Goal: Task Accomplishment & Management: Use online tool/utility

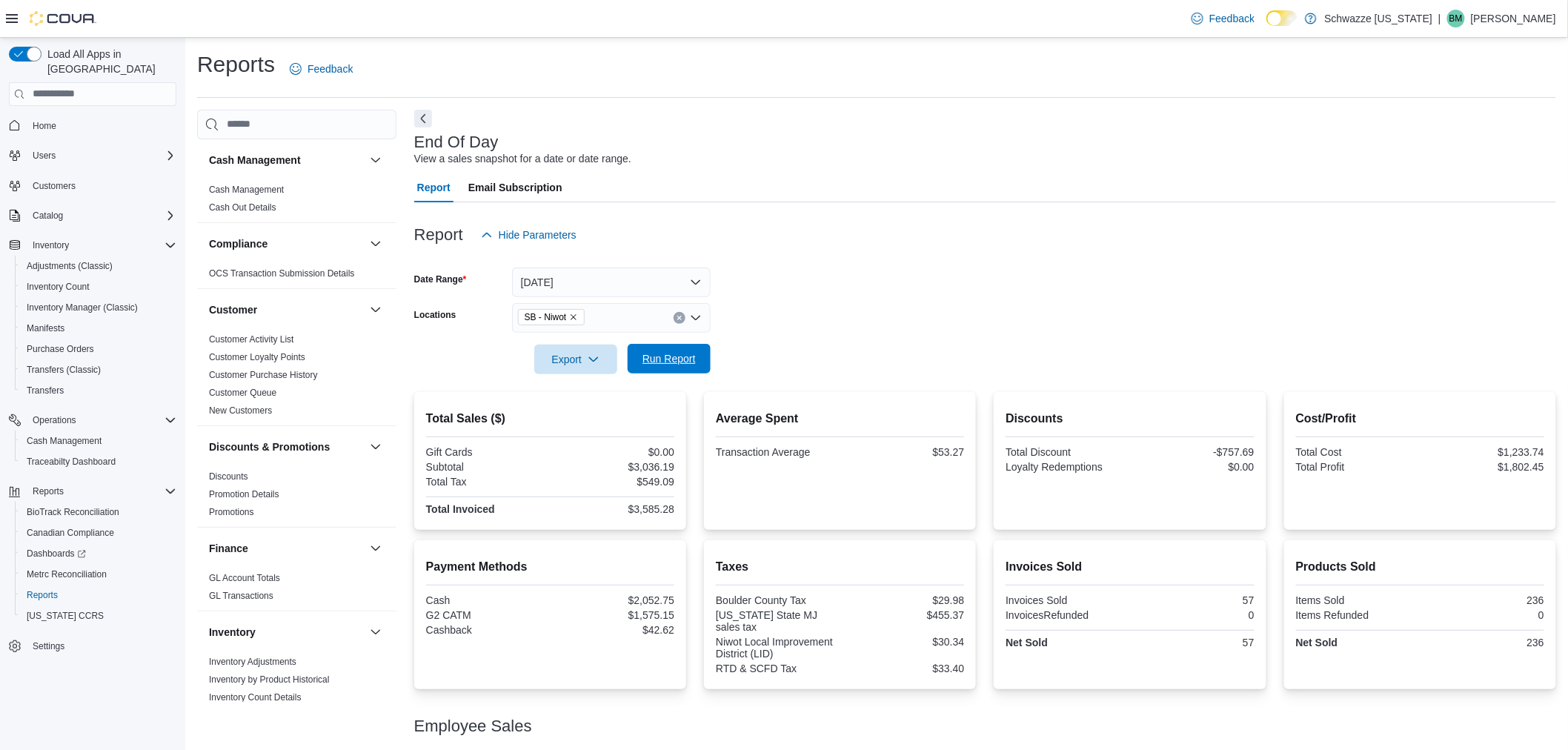
click at [657, 357] on span "Run Report" at bounding box center [669, 359] width 54 height 15
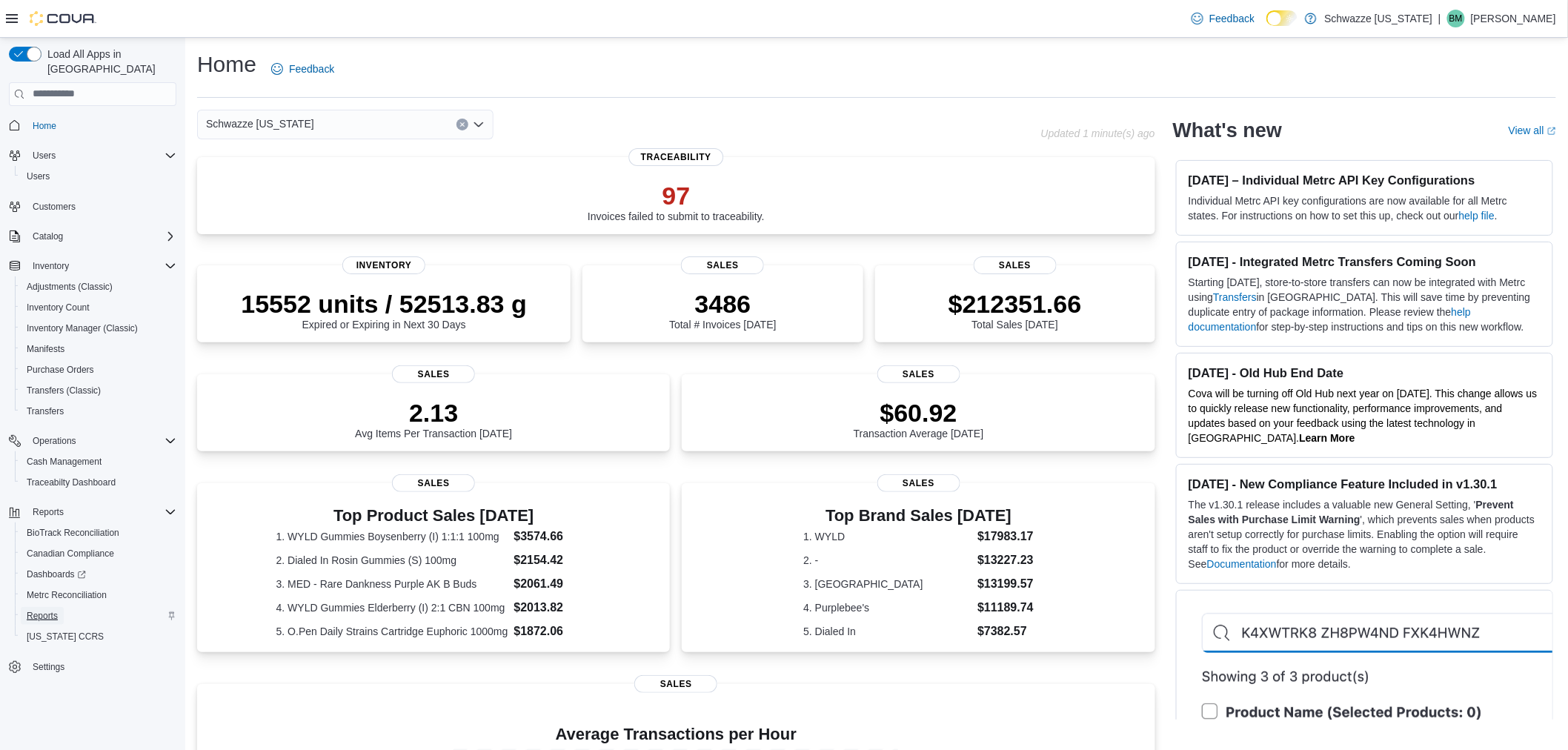
click at [53, 607] on span "Reports" at bounding box center [42, 616] width 31 height 18
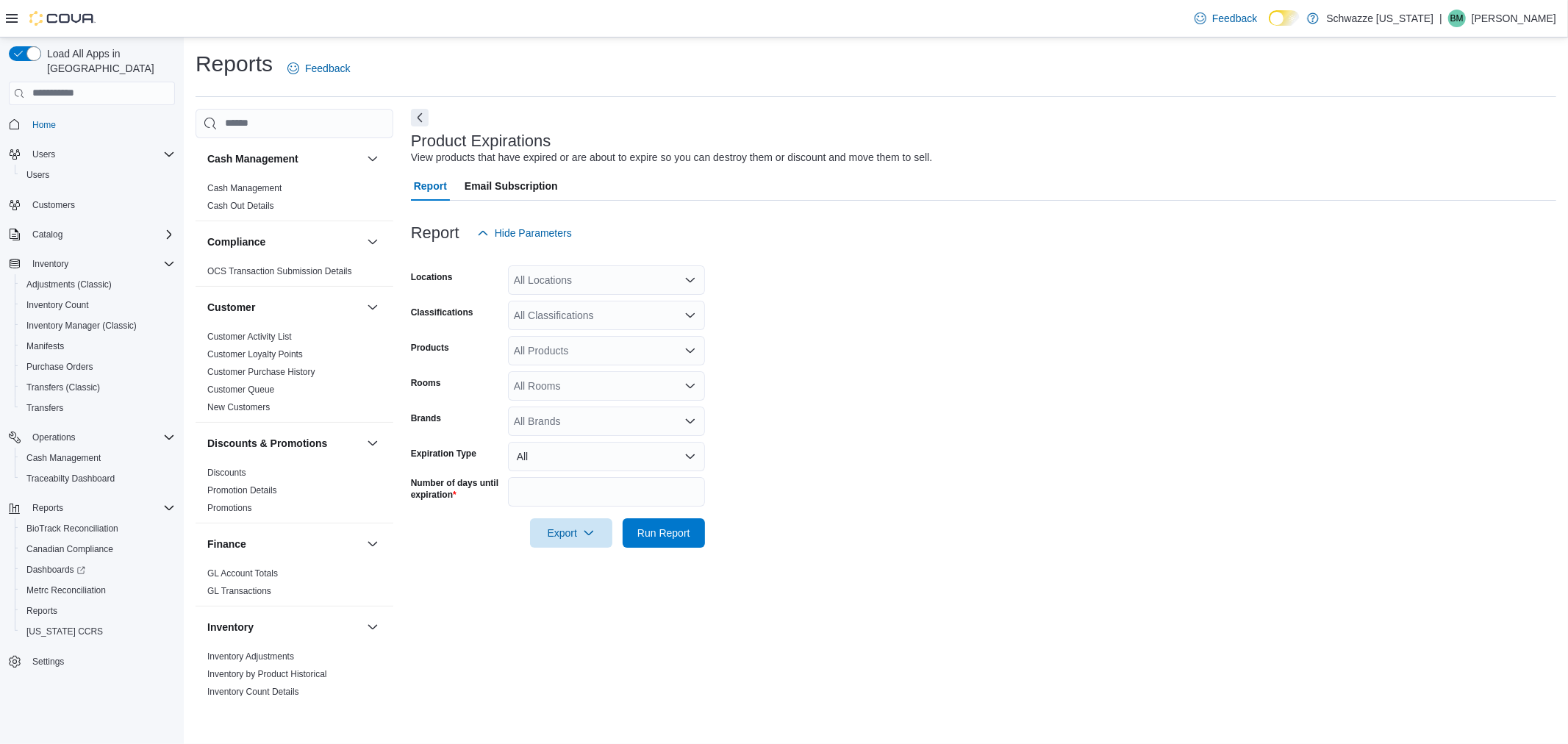
click at [571, 284] on div "All Locations" at bounding box center [606, 280] width 197 height 29
type input "***"
click at [586, 300] on span "SB - Niwot" at bounding box center [571, 304] width 49 height 15
click at [806, 340] on form "Locations SB - Niwot Classifications All Classifications Products All Products …" at bounding box center [983, 398] width 1145 height 300
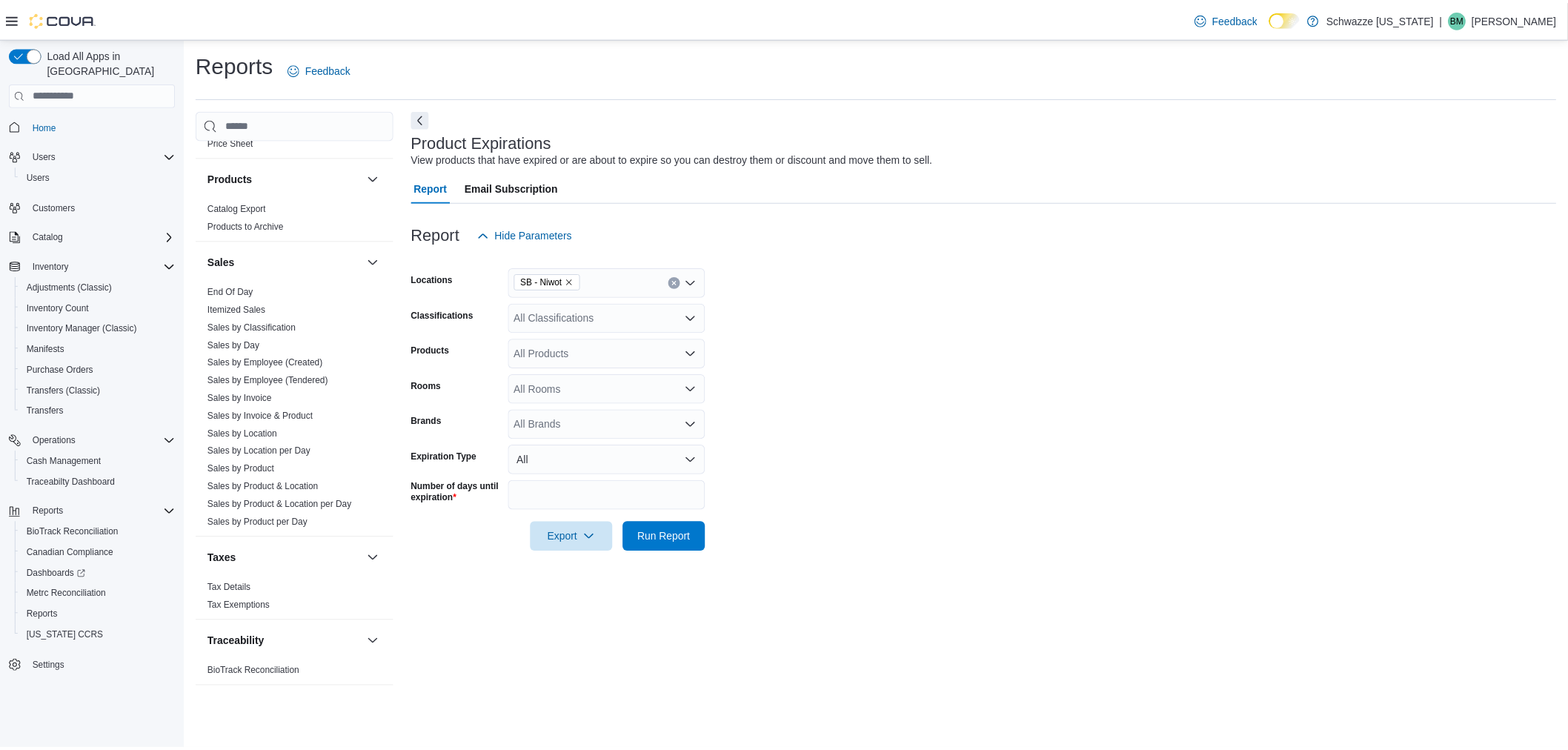
scroll to position [933, 0]
click at [246, 291] on link "End Of Day" at bounding box center [232, 291] width 46 height 11
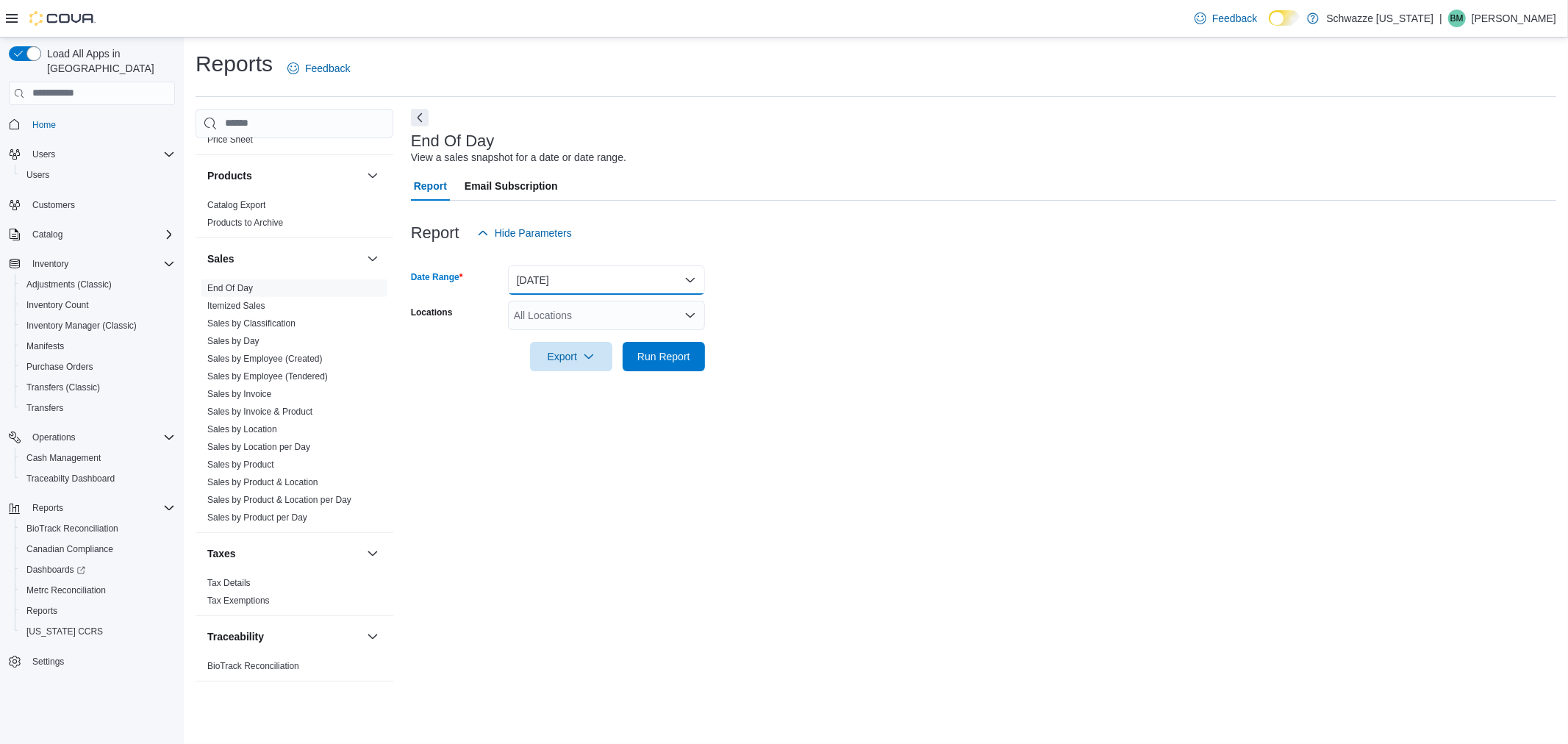
click at [600, 291] on button "[DATE]" at bounding box center [606, 280] width 197 height 29
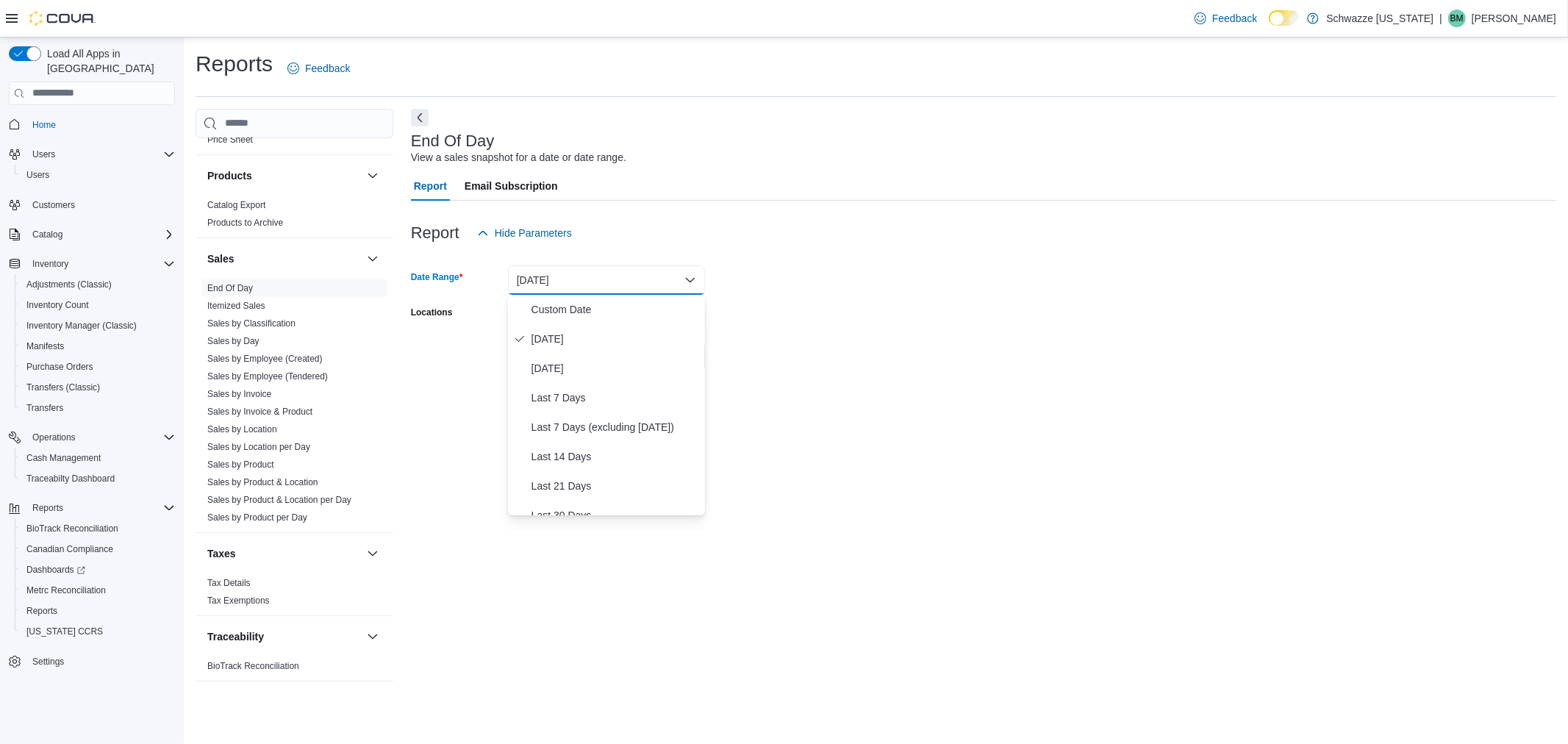
click at [600, 291] on button "[DATE]" at bounding box center [606, 280] width 197 height 29
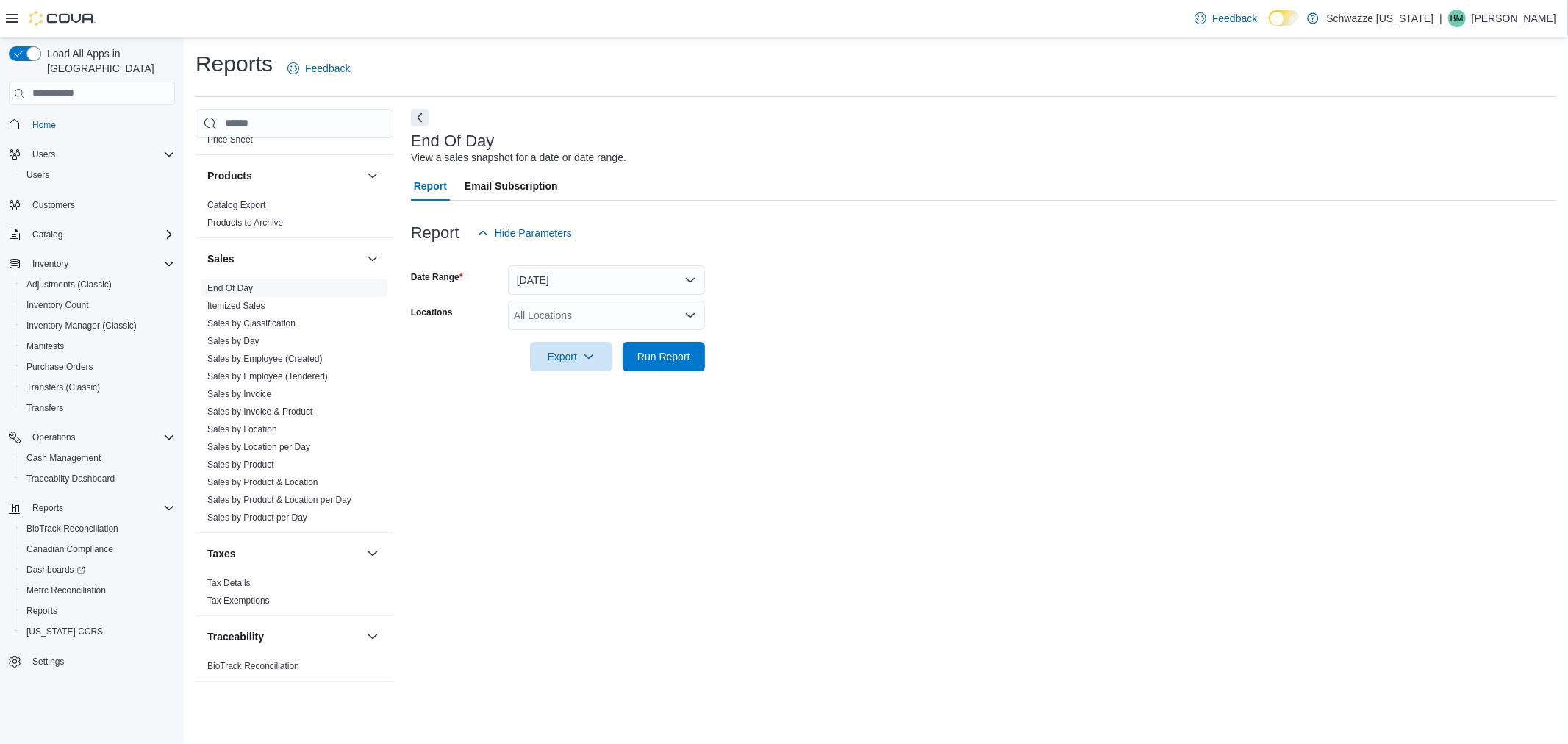
click at [618, 313] on div "All Locations" at bounding box center [606, 315] width 197 height 29
type input "***"
click at [609, 344] on div "SB - Niwot" at bounding box center [606, 340] width 179 height 15
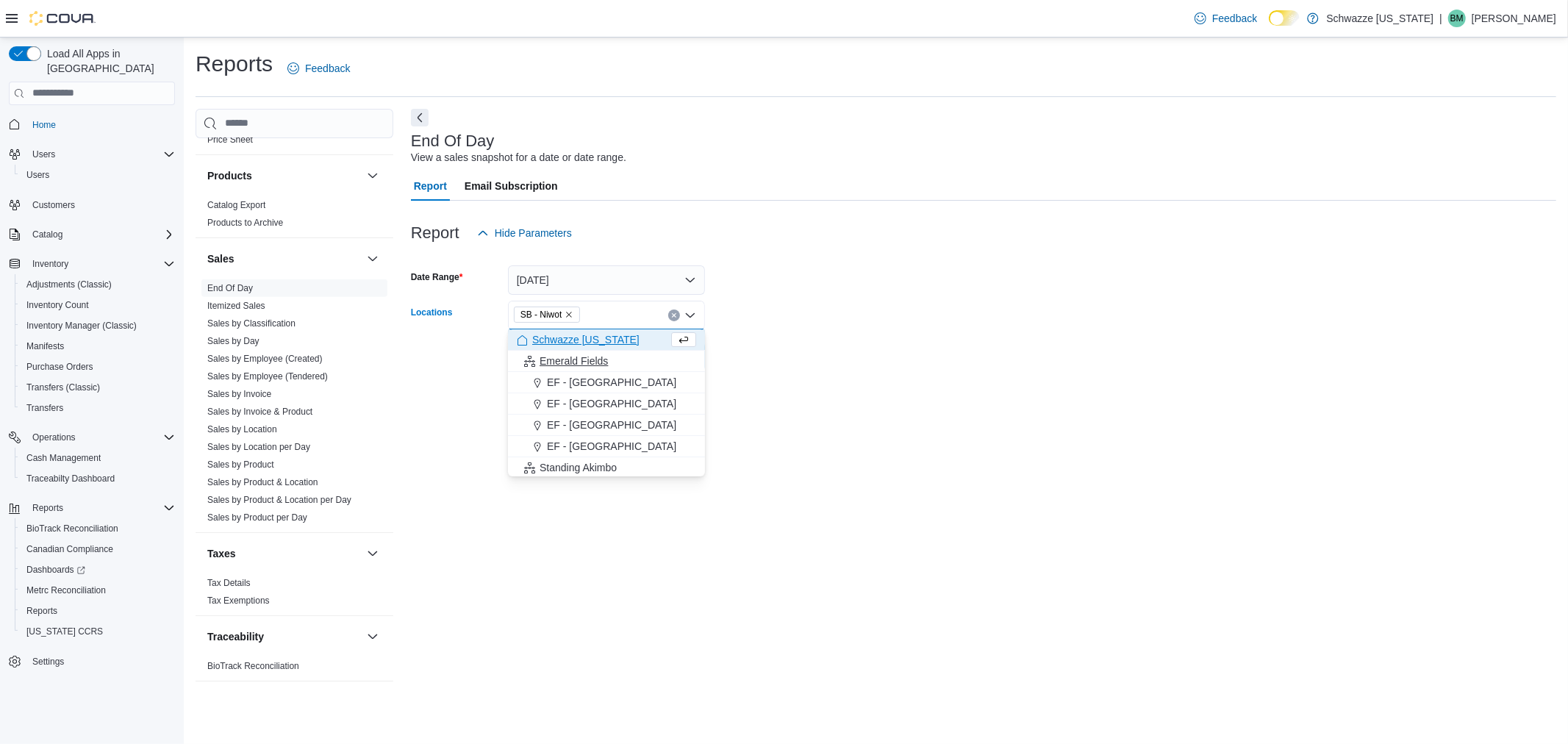
click at [660, 351] on button "Emerald Fields" at bounding box center [606, 362] width 197 height 21
click at [581, 320] on span "Emerald Fields" at bounding box center [555, 315] width 70 height 15
click at [583, 314] on icon "Remove Emerald Fields from selection in this group" at bounding box center [587, 315] width 9 height 9
drag, startPoint x: 788, startPoint y: 328, endPoint x: 726, endPoint y: 338, distance: 62.8
click at [788, 332] on div at bounding box center [983, 336] width 1145 height 12
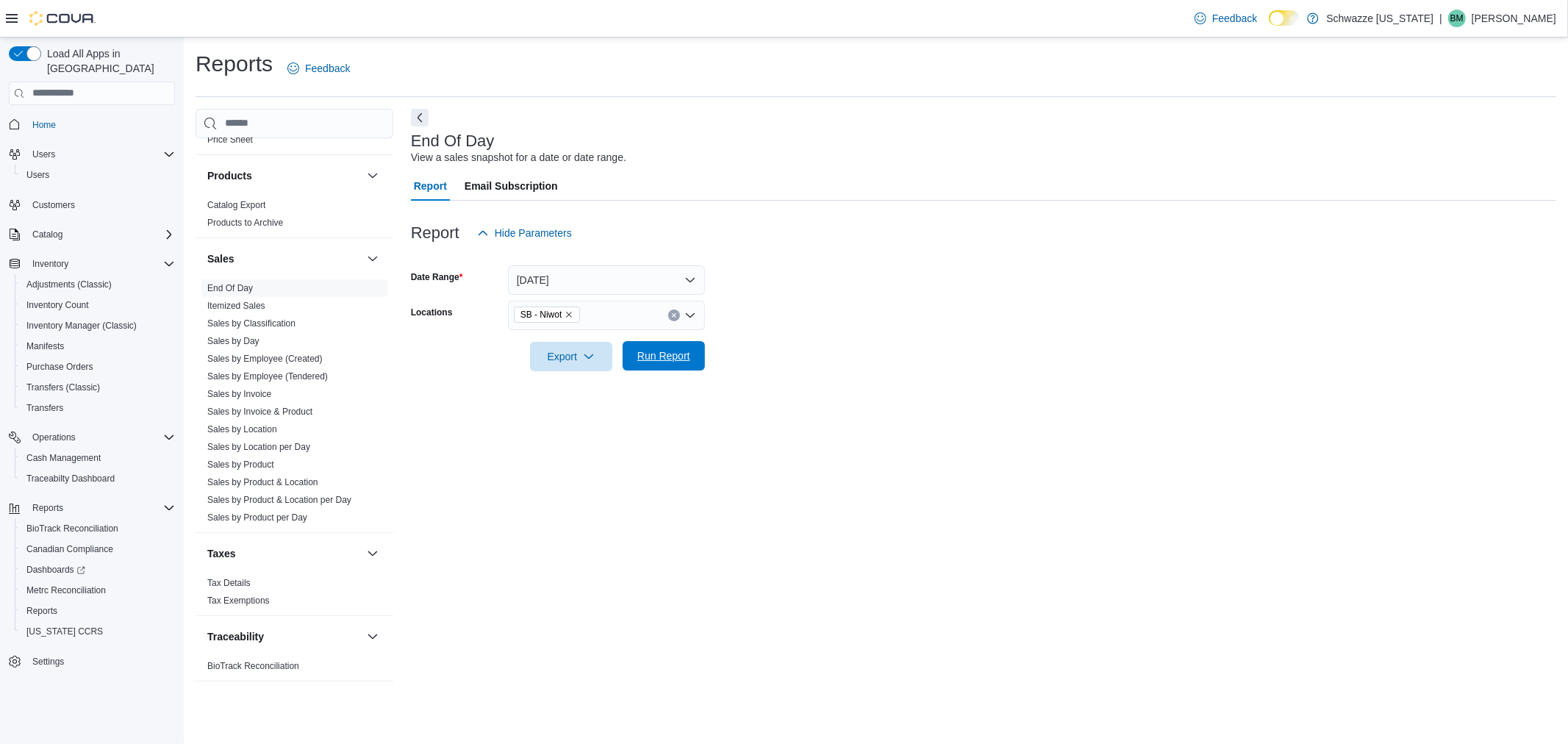
click at [681, 346] on span "Run Report" at bounding box center [663, 356] width 64 height 29
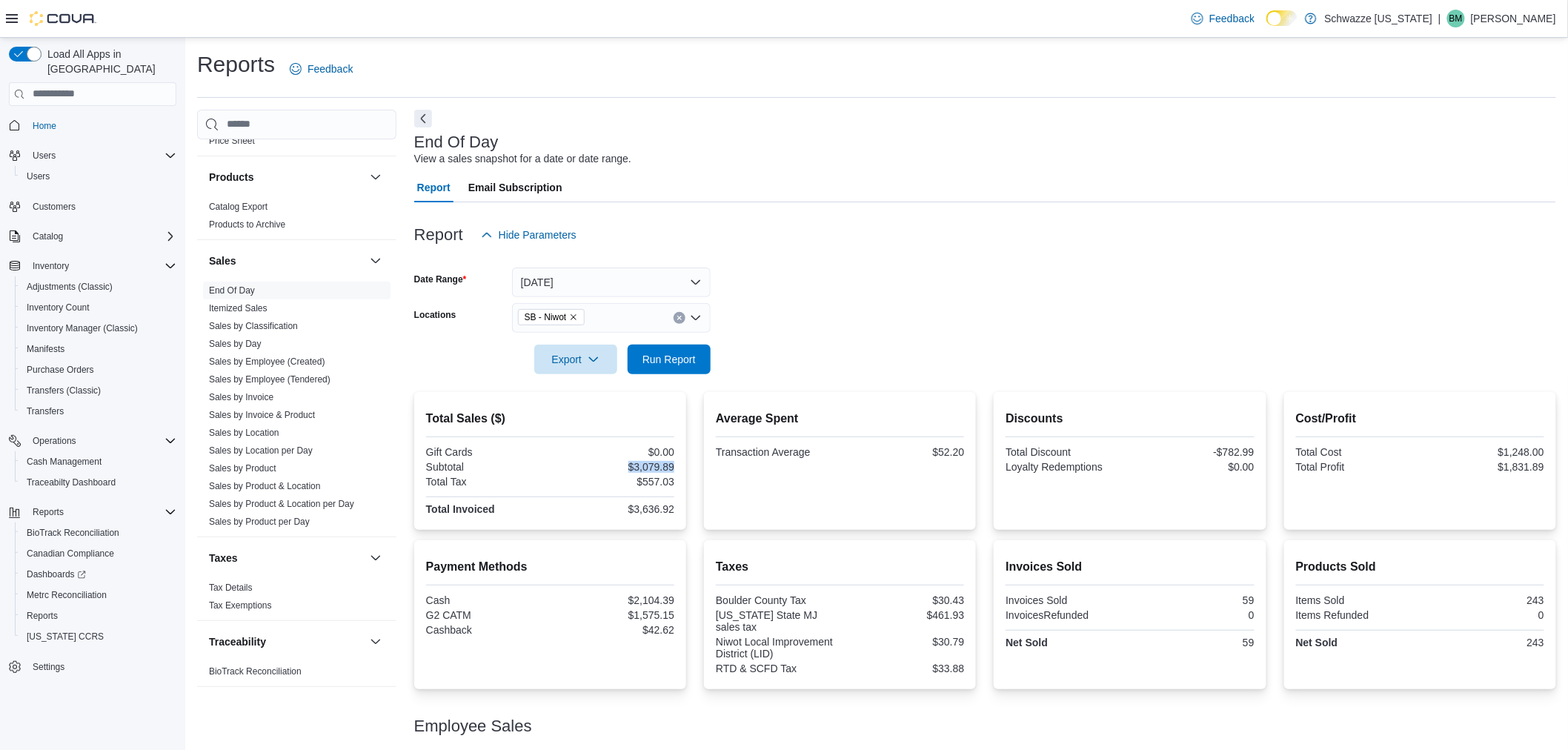
drag, startPoint x: 634, startPoint y: 464, endPoint x: 676, endPoint y: 468, distance: 42.2
click at [674, 468] on div "$3,079.89" at bounding box center [614, 467] width 122 height 12
copy div "$3,079.89"
drag, startPoint x: 638, startPoint y: 614, endPoint x: 679, endPoint y: 615, distance: 41.0
click at [679, 615] on div "Payment Methods Cash $2,104.39 G2 CATM $1,575.15 Cashback $42.62" at bounding box center [550, 615] width 272 height 149
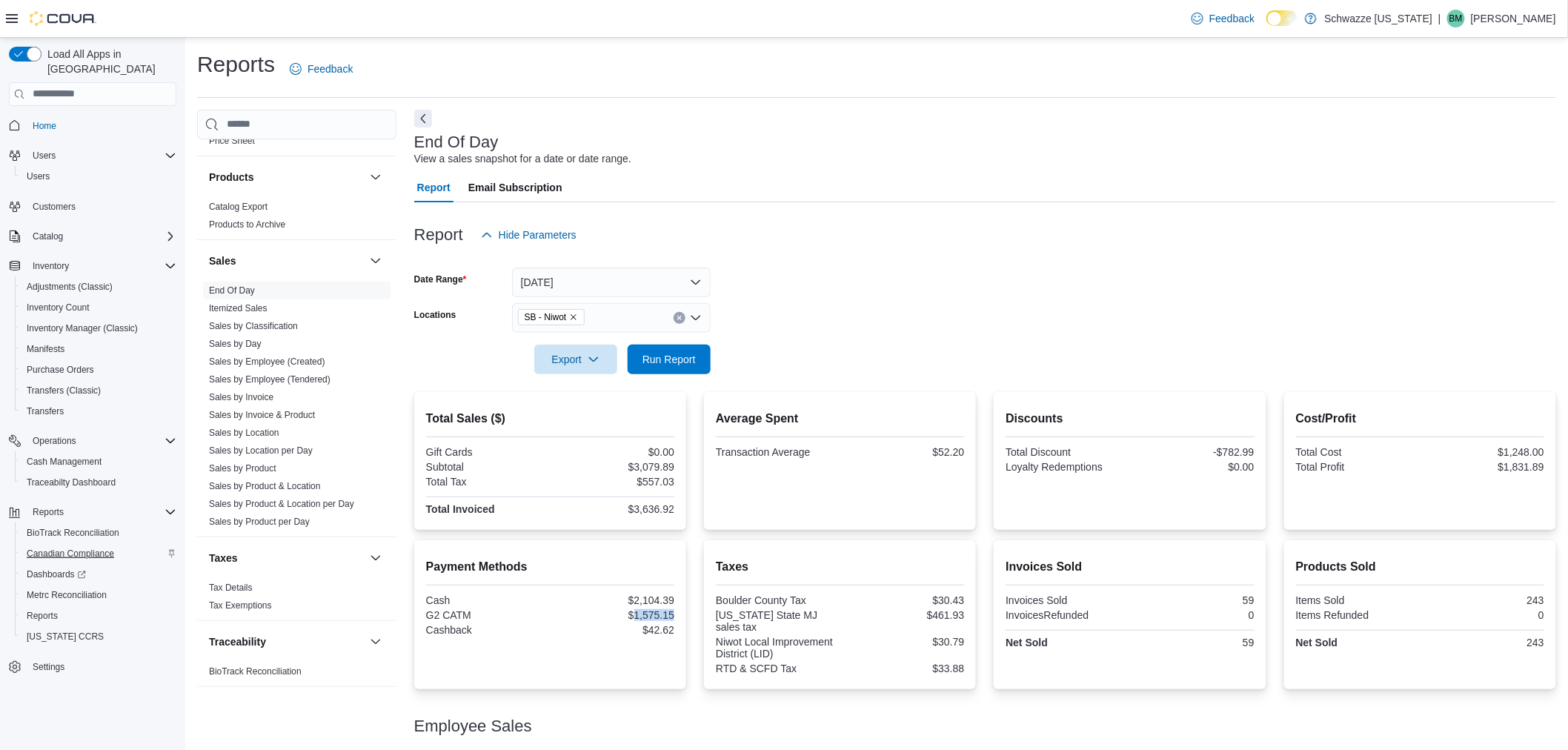
copy div "1,575.15"
drag, startPoint x: 638, startPoint y: 501, endPoint x: 678, endPoint y: 512, distance: 41.5
click at [678, 512] on div "Total Sales ($) Gift Cards $0.00 Subtotal $3,079.89 Total Tax $557.03 Total Inv…" at bounding box center [550, 461] width 272 height 138
copy div "3,636.92"
